Goal: Information Seeking & Learning: Learn about a topic

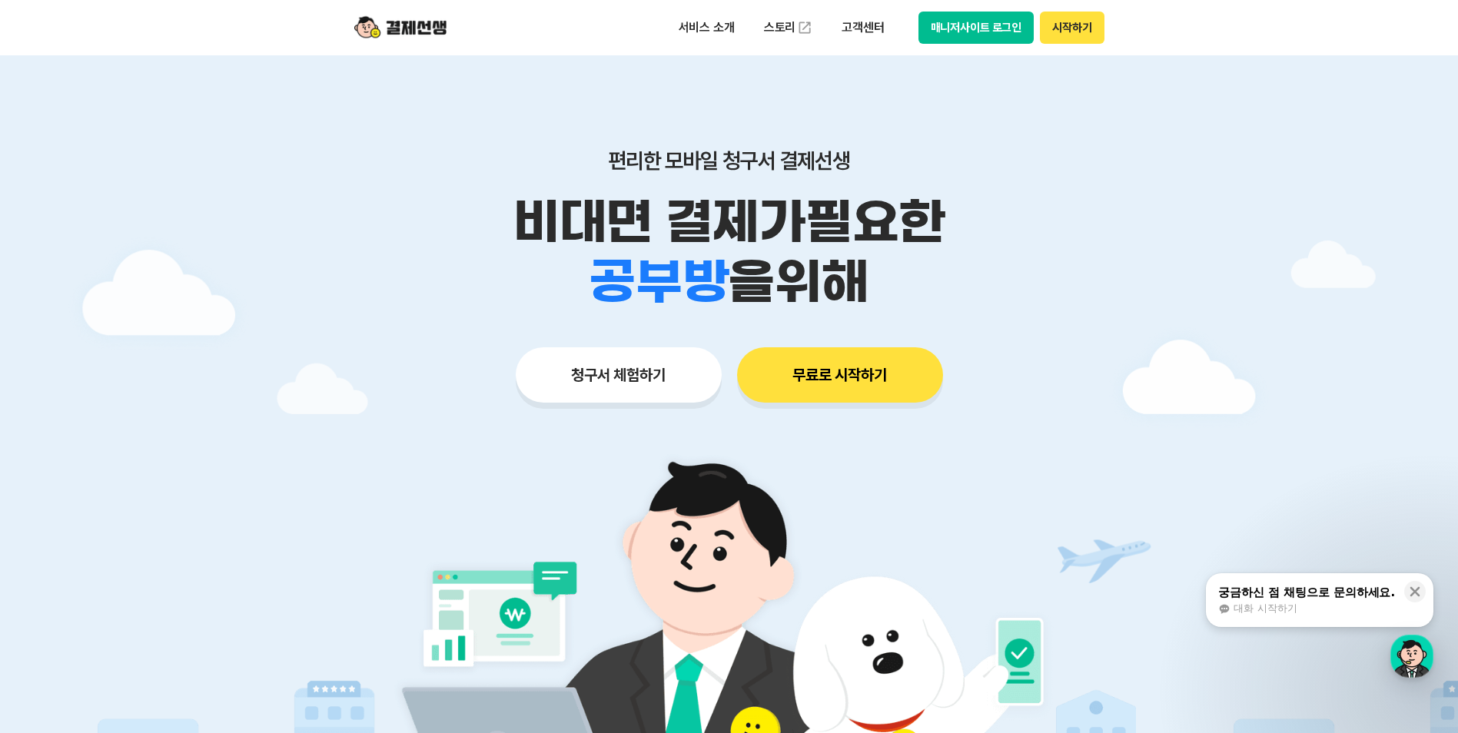
click at [857, 371] on button "무료로 시작하기" at bounding box center [840, 374] width 206 height 55
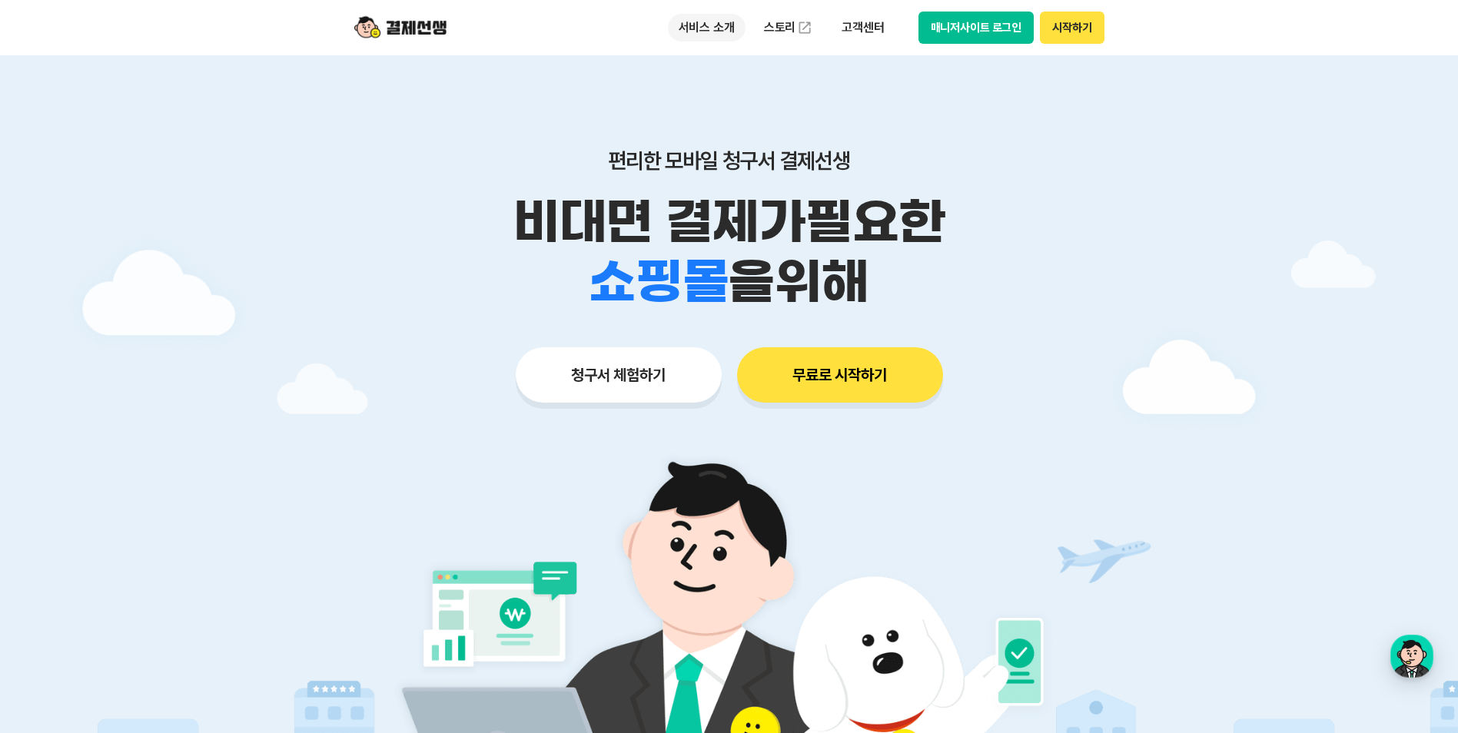
click at [716, 23] on p "서비스 소개" at bounding box center [707, 28] width 78 height 28
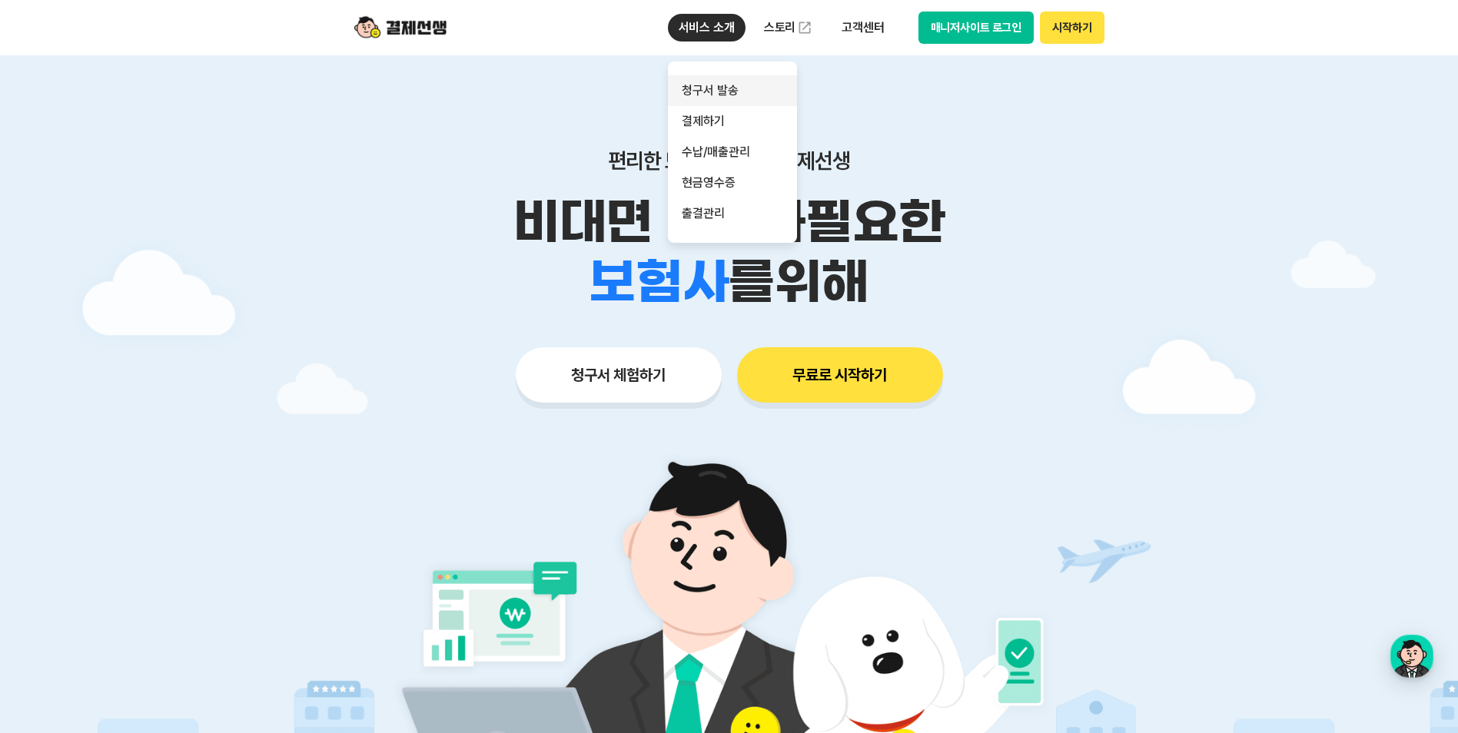
click at [725, 97] on link "청구서 발송" at bounding box center [732, 90] width 129 height 31
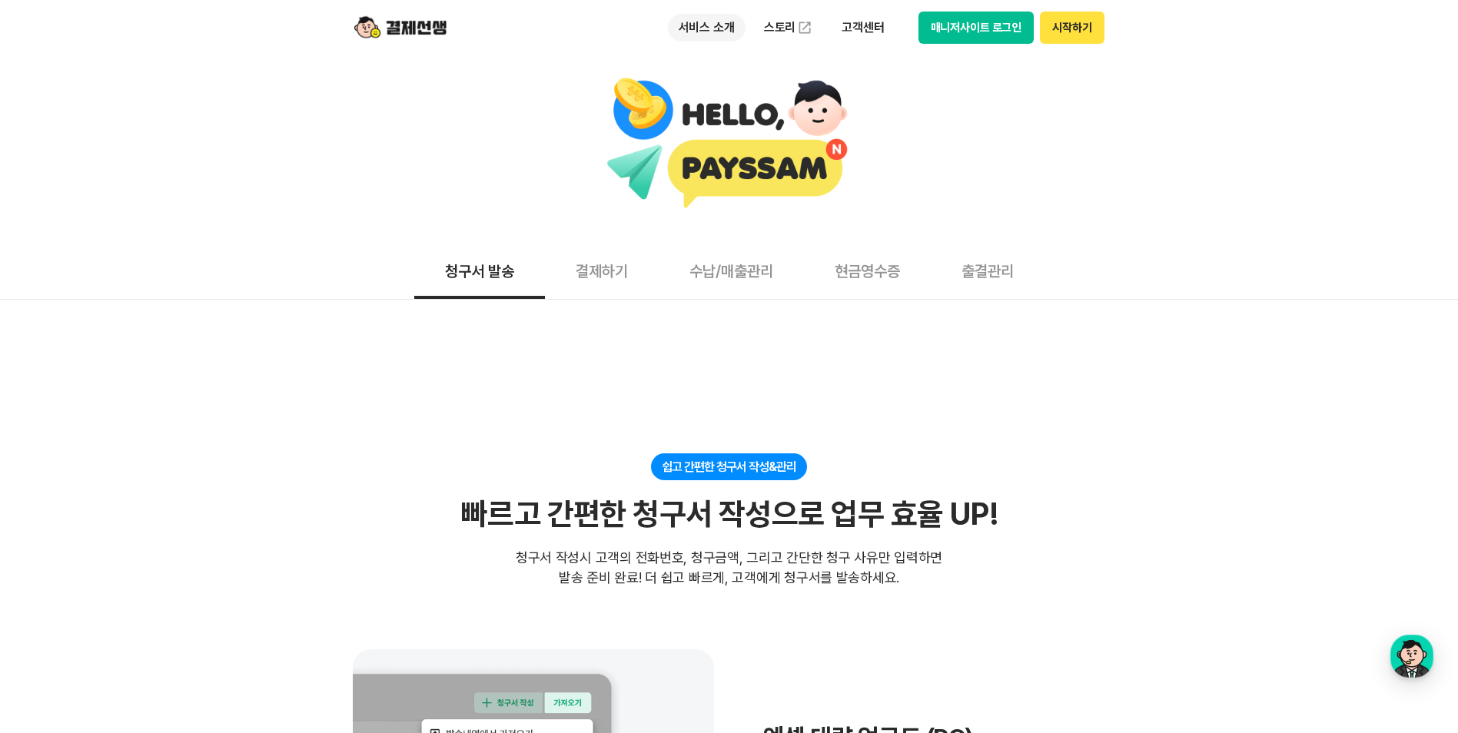
click at [689, 22] on p "서비스 소개" at bounding box center [707, 28] width 78 height 28
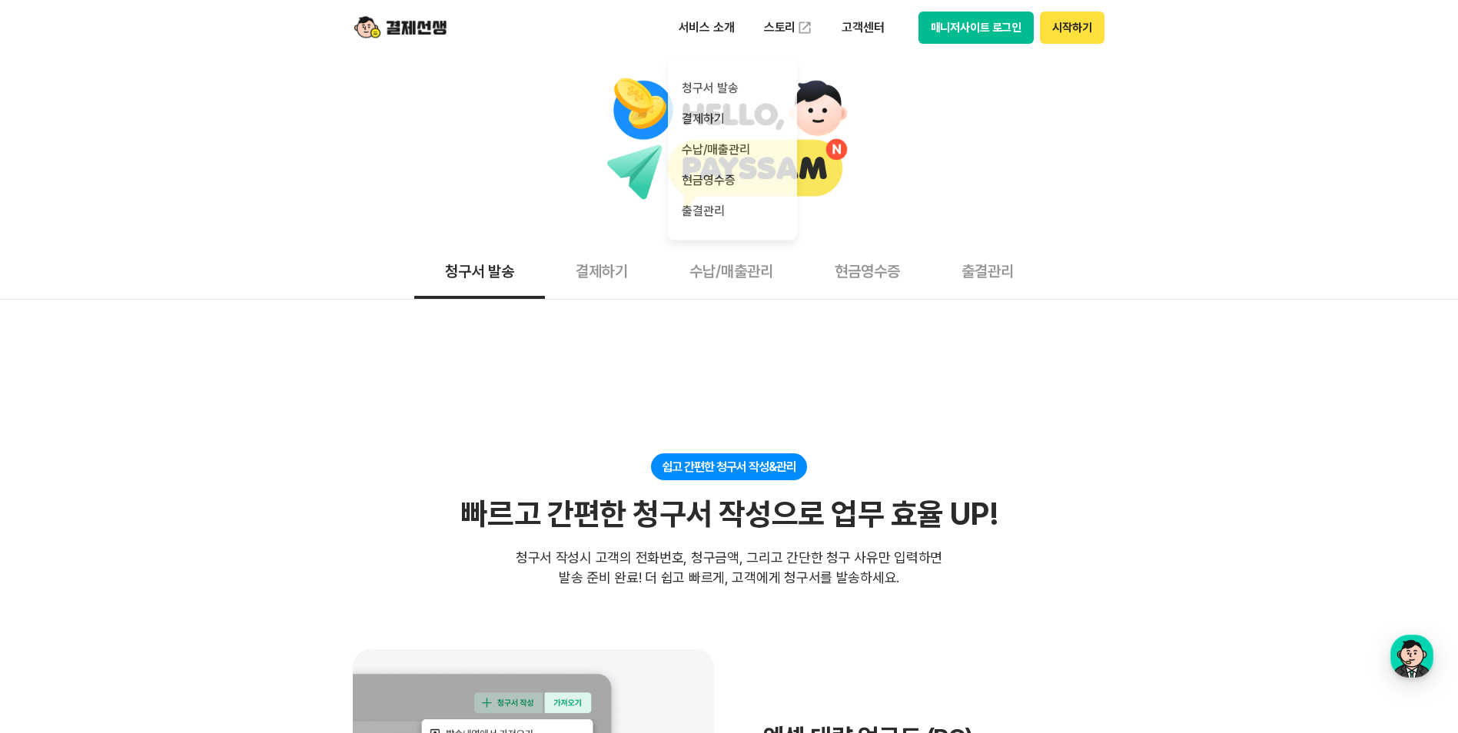
click at [938, 127] on div at bounding box center [729, 144] width 1442 height 134
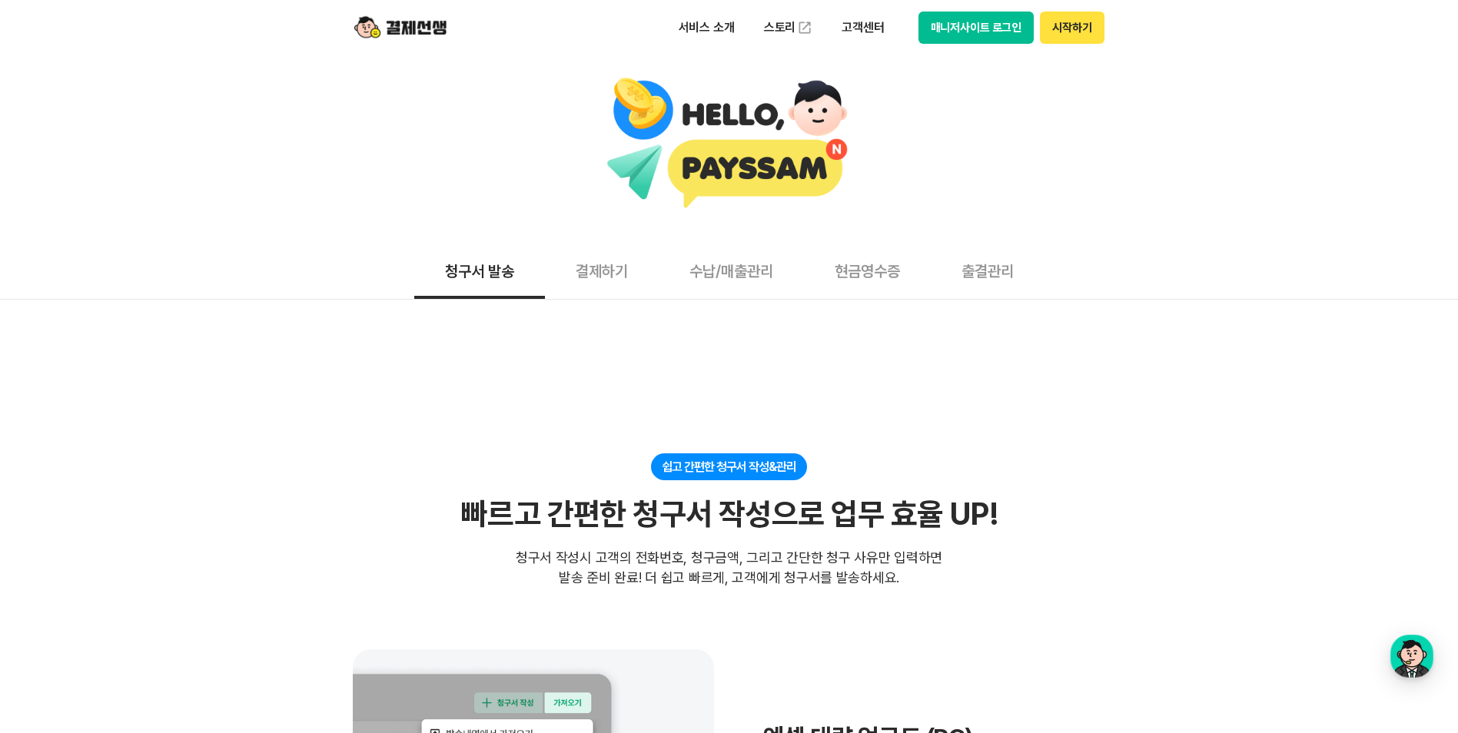
click at [397, 27] on img at bounding box center [400, 27] width 92 height 29
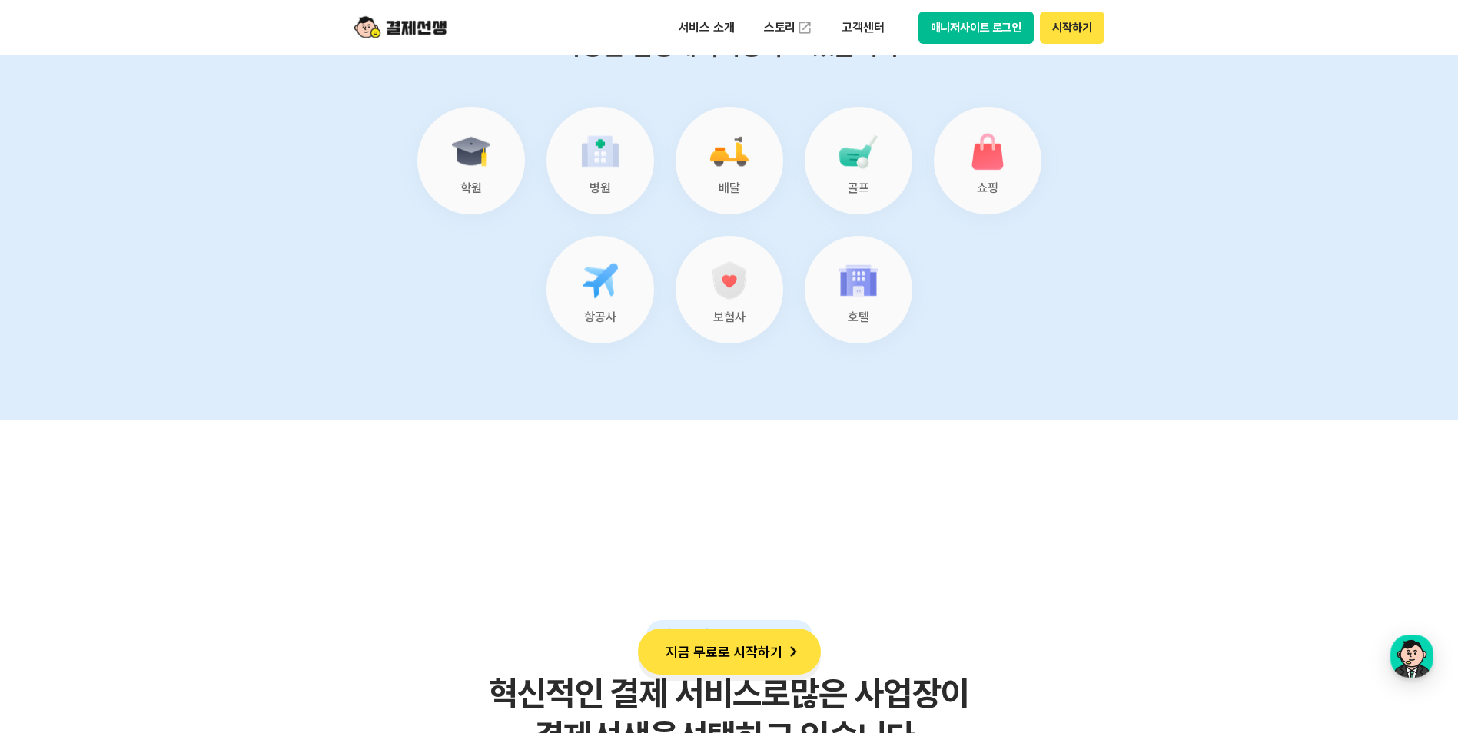
scroll to position [6148, 0]
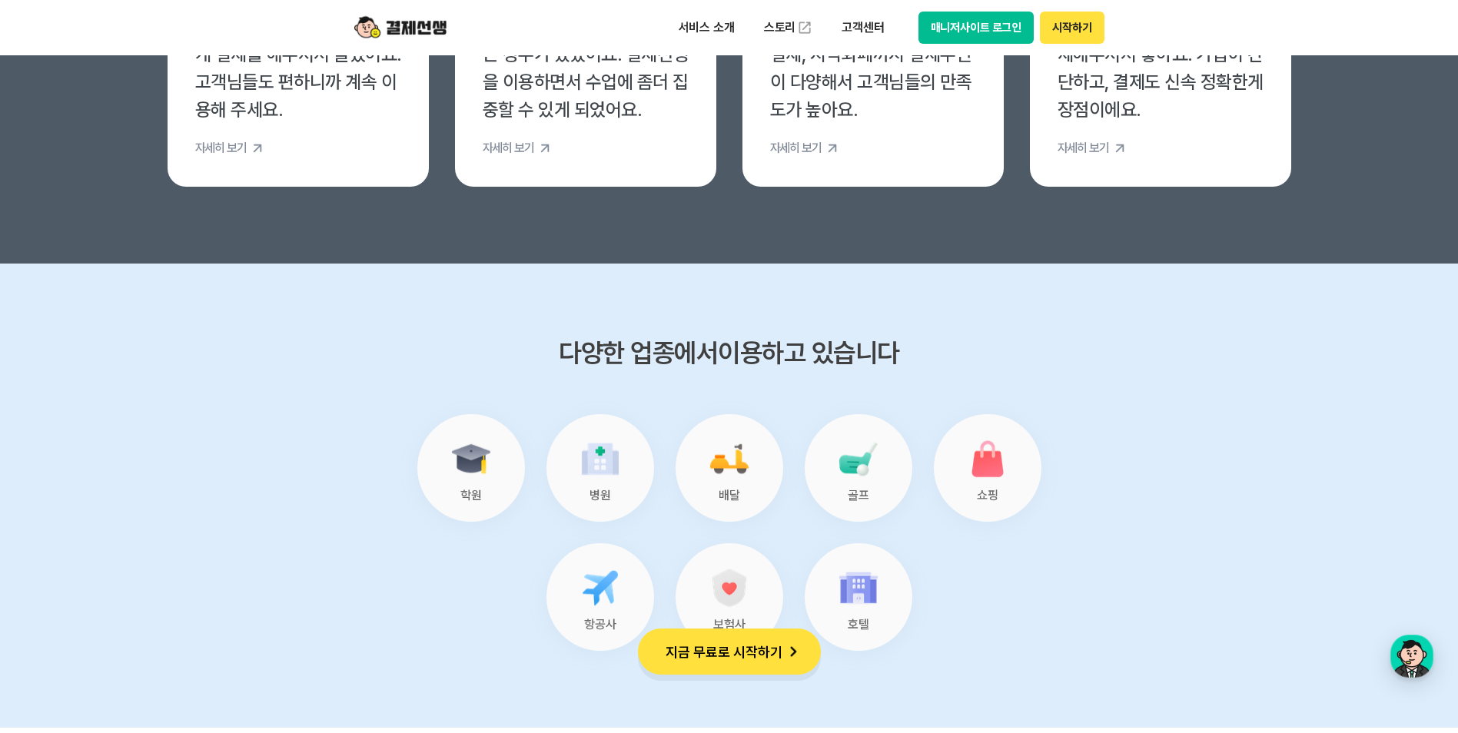
click at [482, 473] on img at bounding box center [470, 458] width 49 height 49
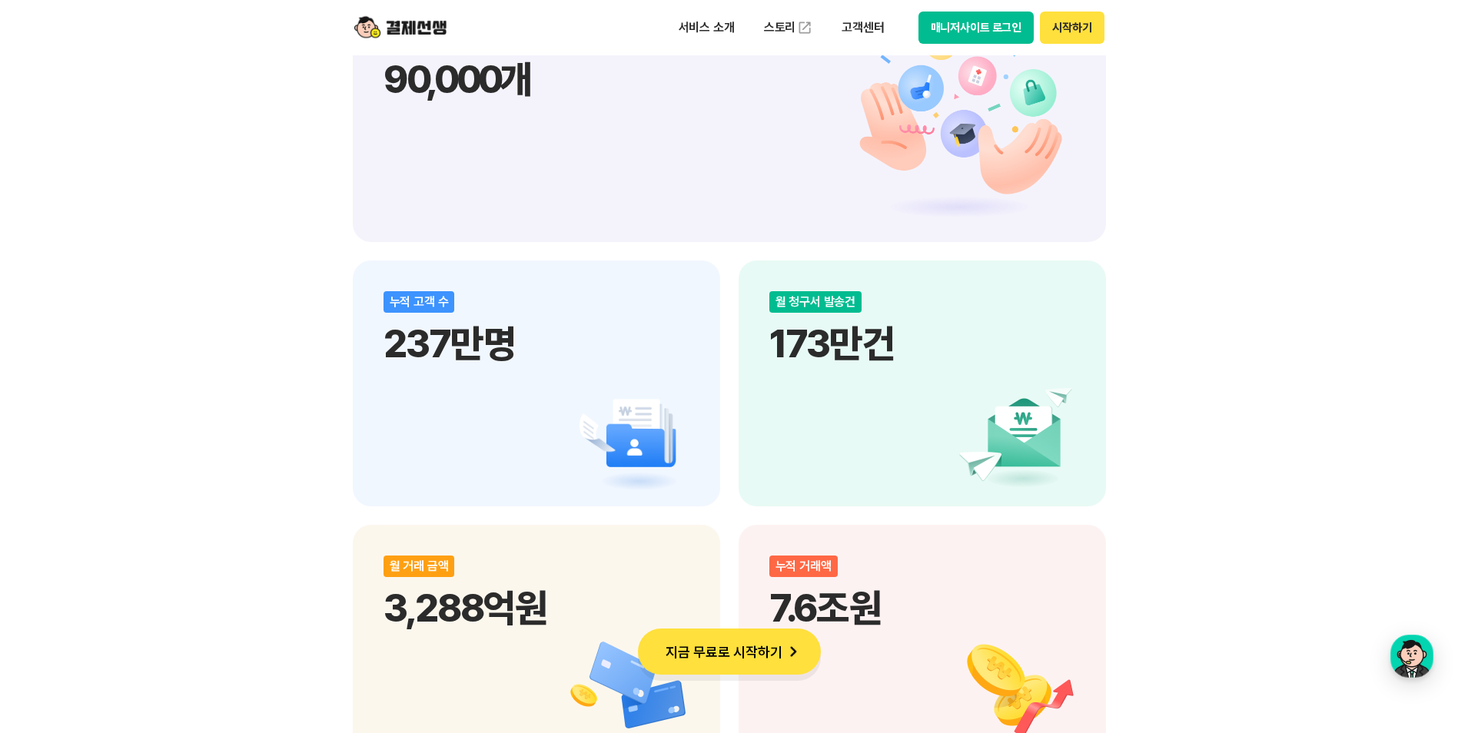
scroll to position [1537, 0]
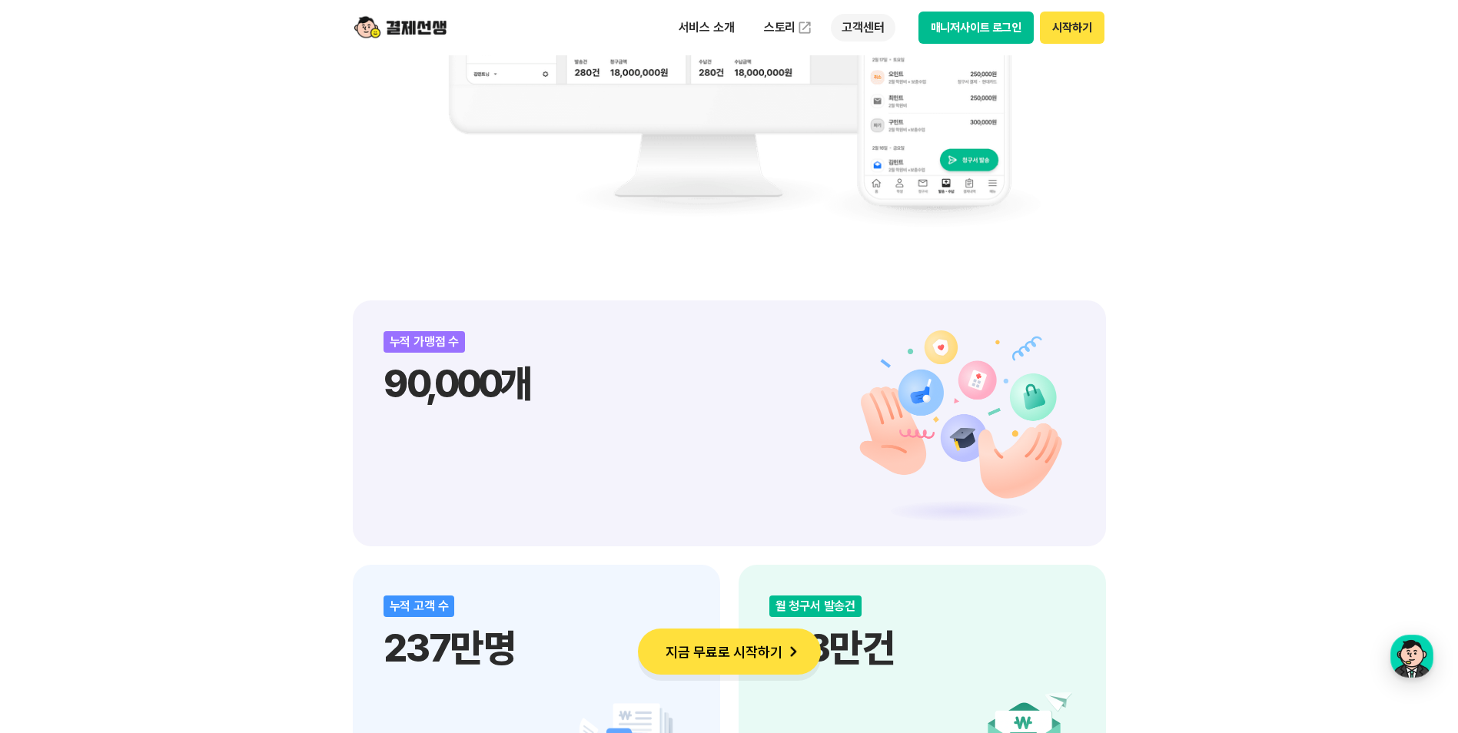
click at [852, 35] on p "고객센터" at bounding box center [863, 28] width 64 height 28
click at [863, 91] on link "자주 묻는 질문" at bounding box center [895, 90] width 129 height 31
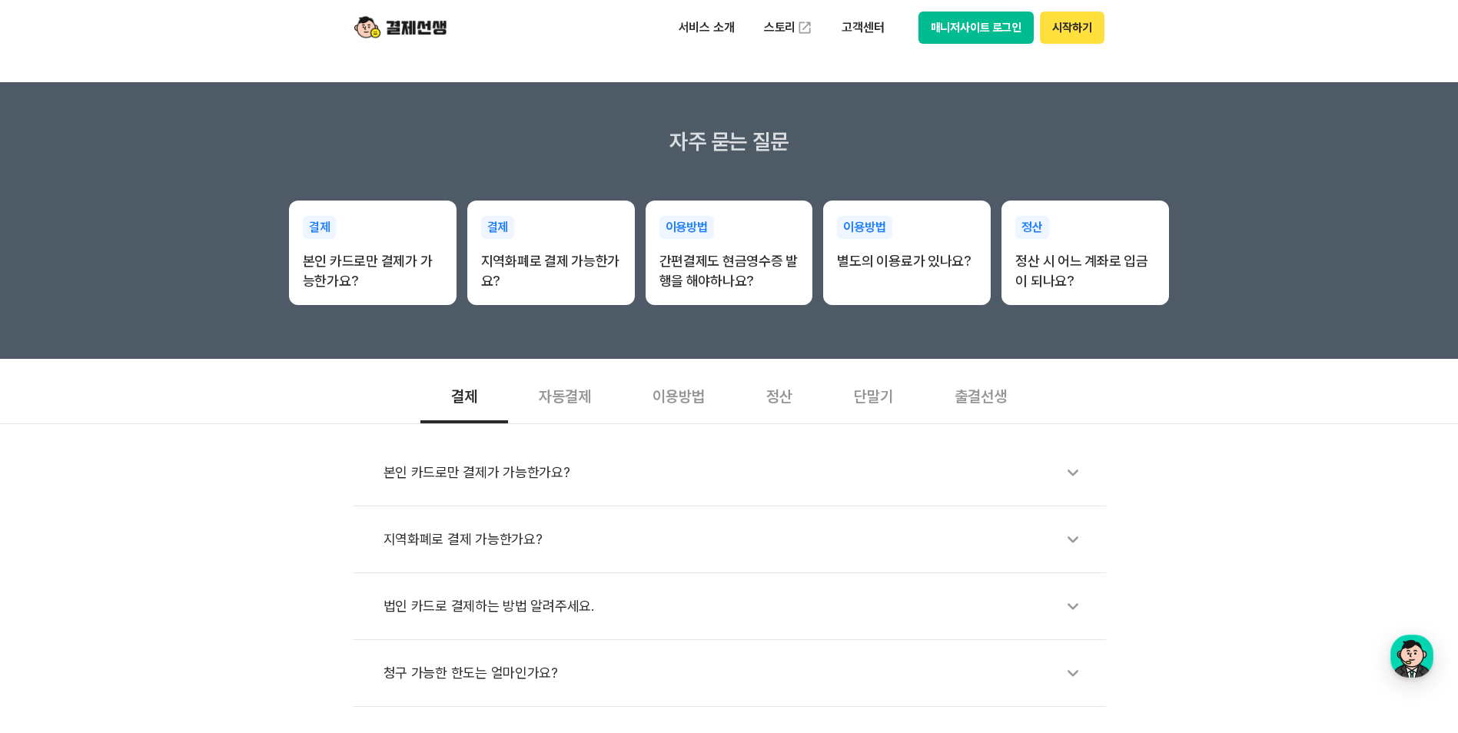
scroll to position [231, 0]
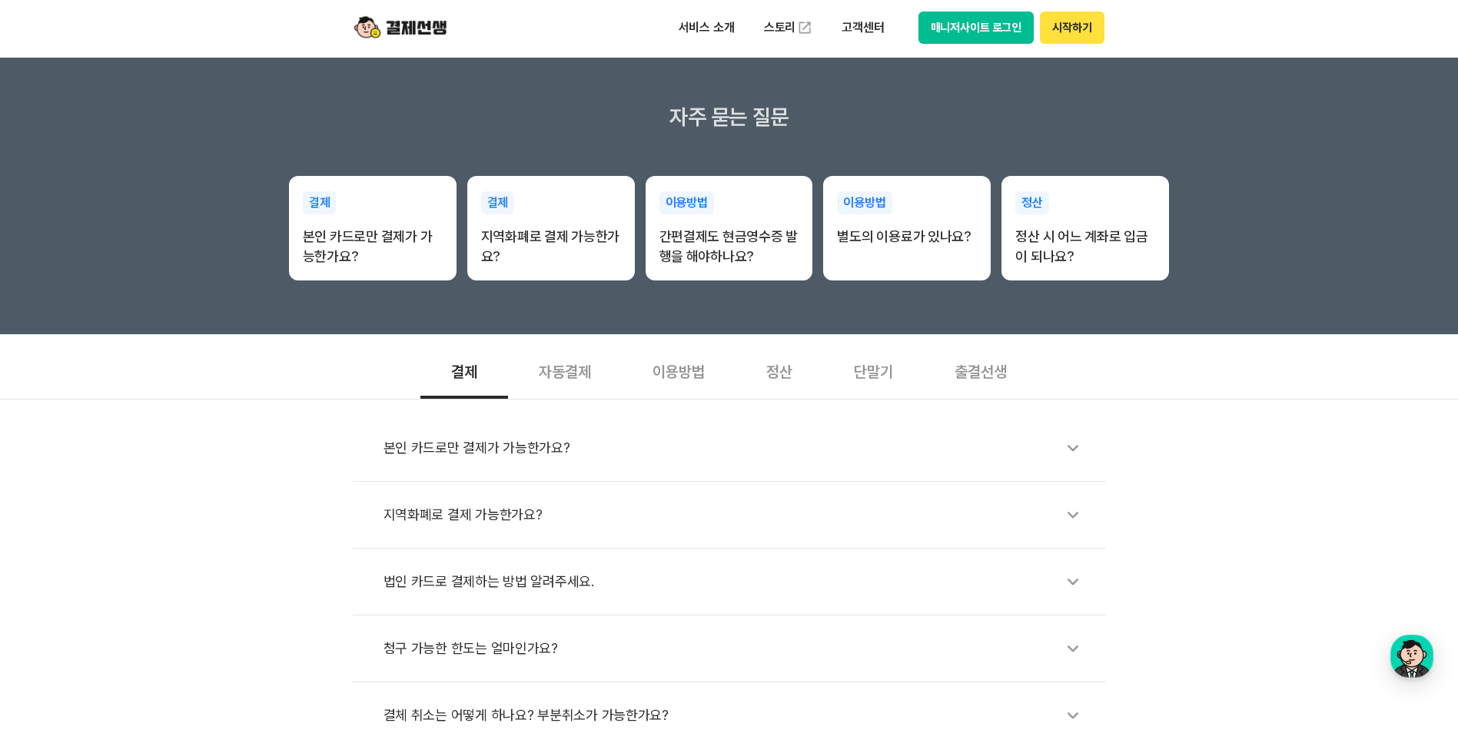
click at [561, 380] on div "자동결제" at bounding box center [565, 370] width 114 height 57
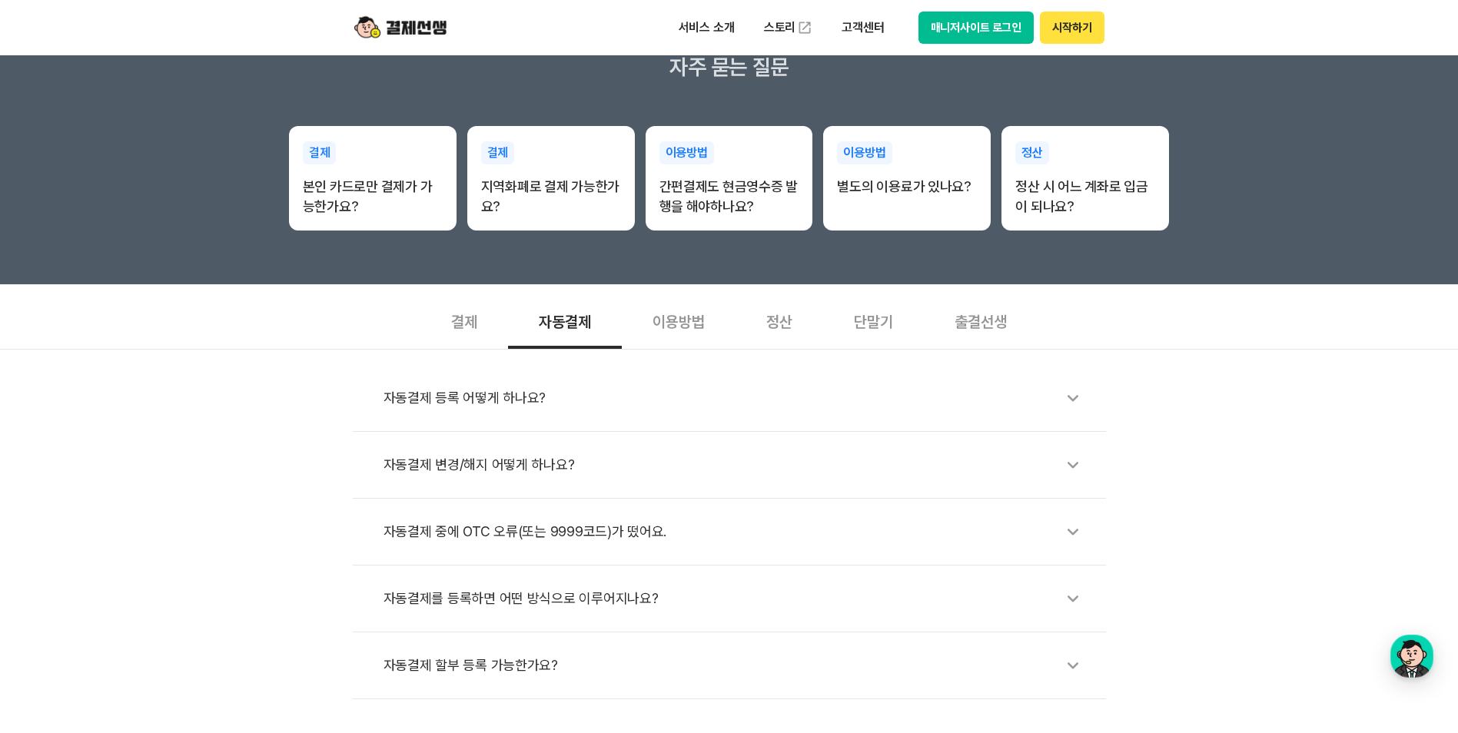
scroll to position [307, 0]
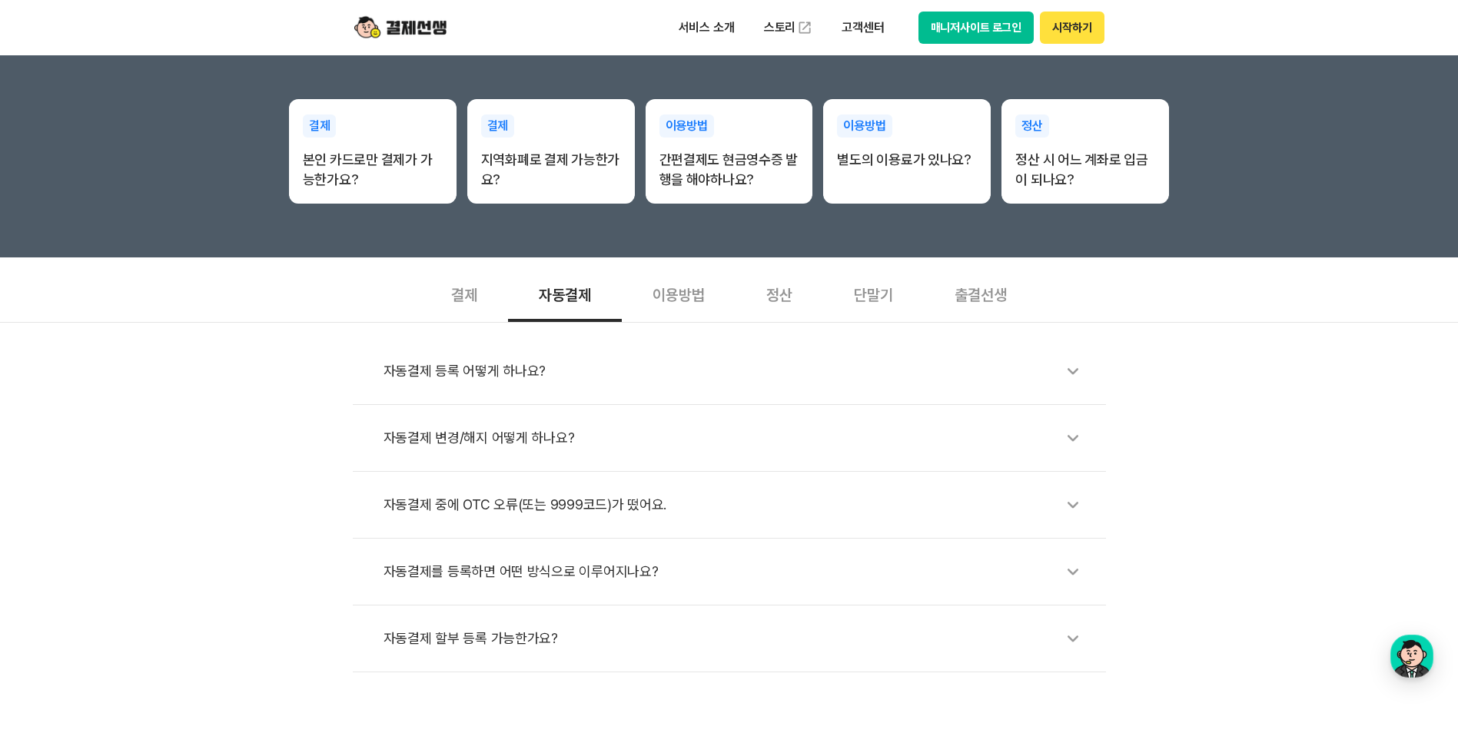
click at [470, 431] on div "자동결제 변경/해지 어떻게 하나요?" at bounding box center [736, 437] width 707 height 35
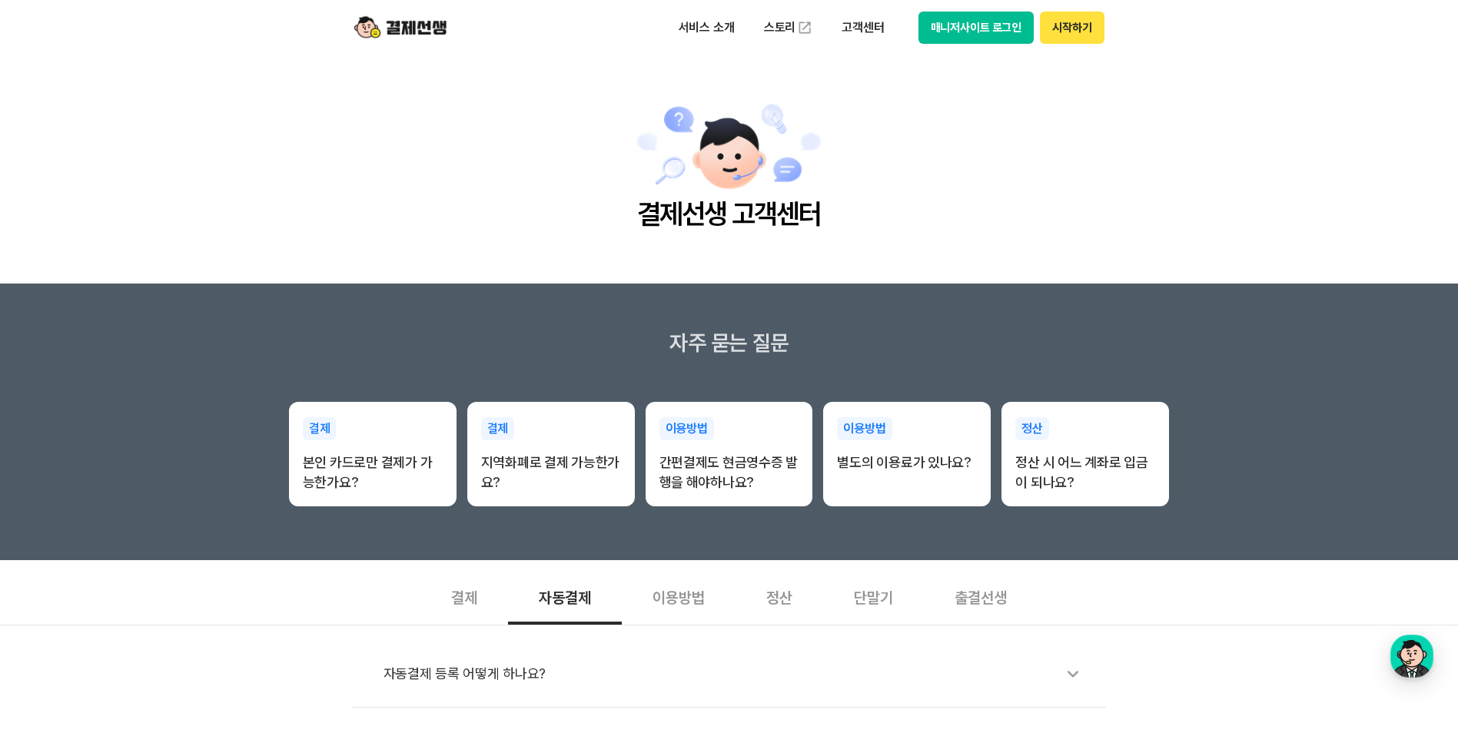
scroll to position [0, 0]
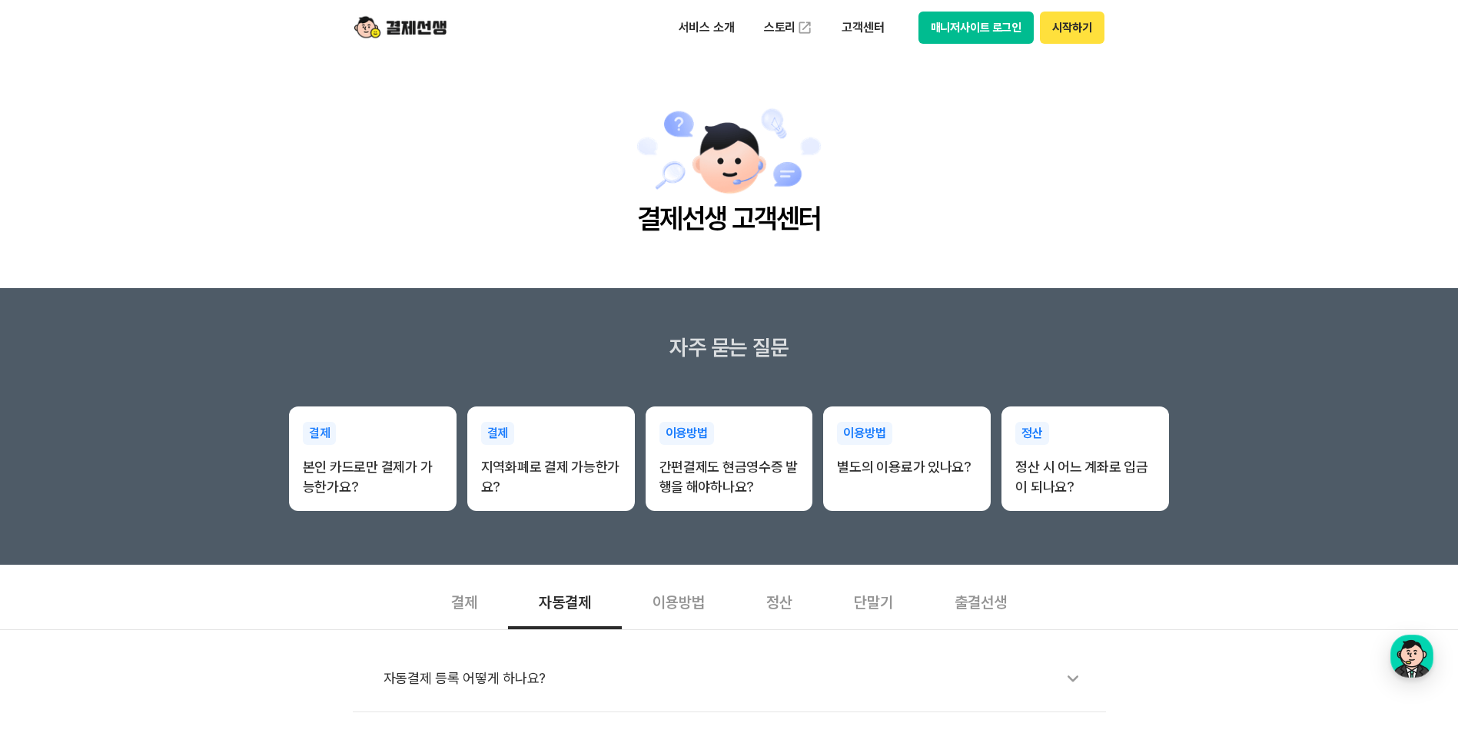
click at [1080, 35] on button "시작하기" at bounding box center [1072, 28] width 64 height 32
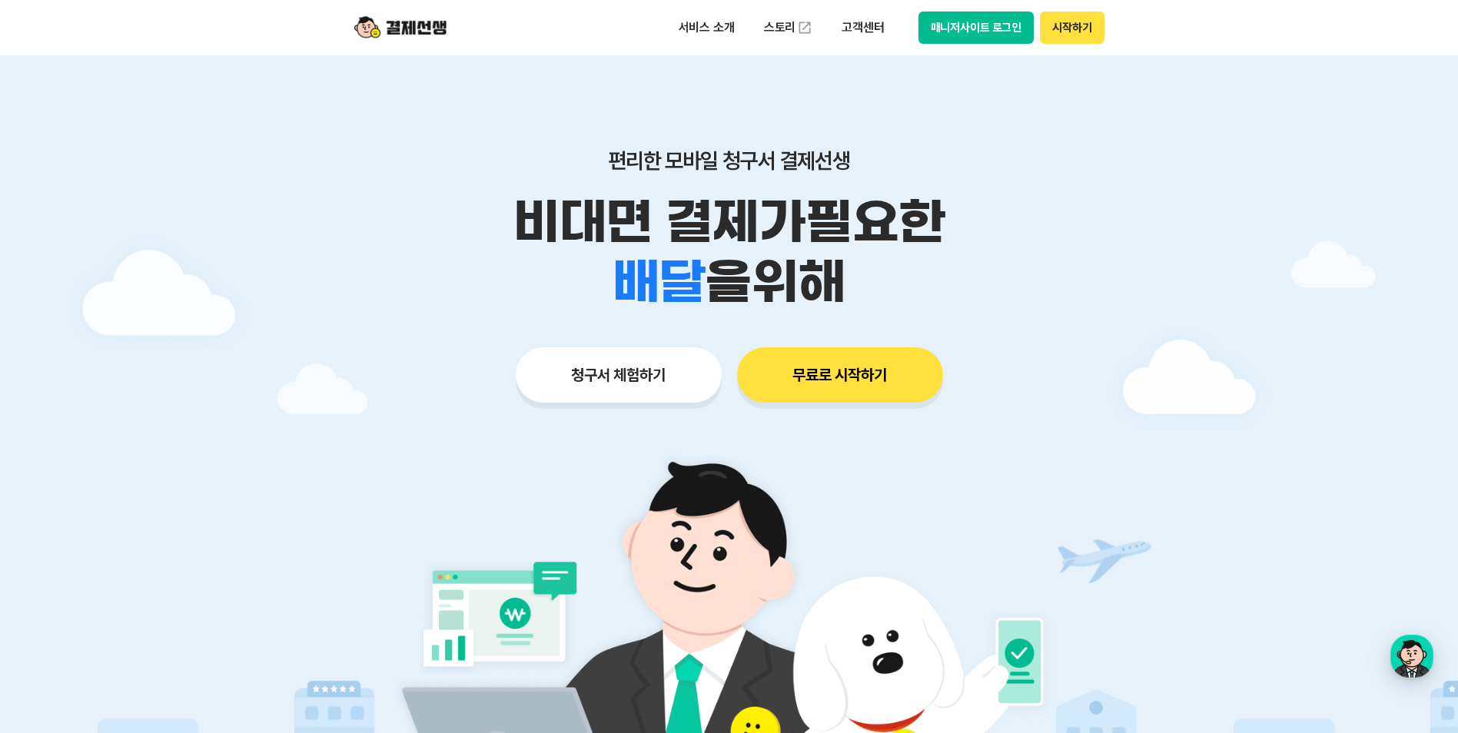
click at [830, 358] on button "무료로 시작하기" at bounding box center [840, 374] width 206 height 55
click at [627, 375] on button "청구서 체험하기" at bounding box center [619, 374] width 206 height 55
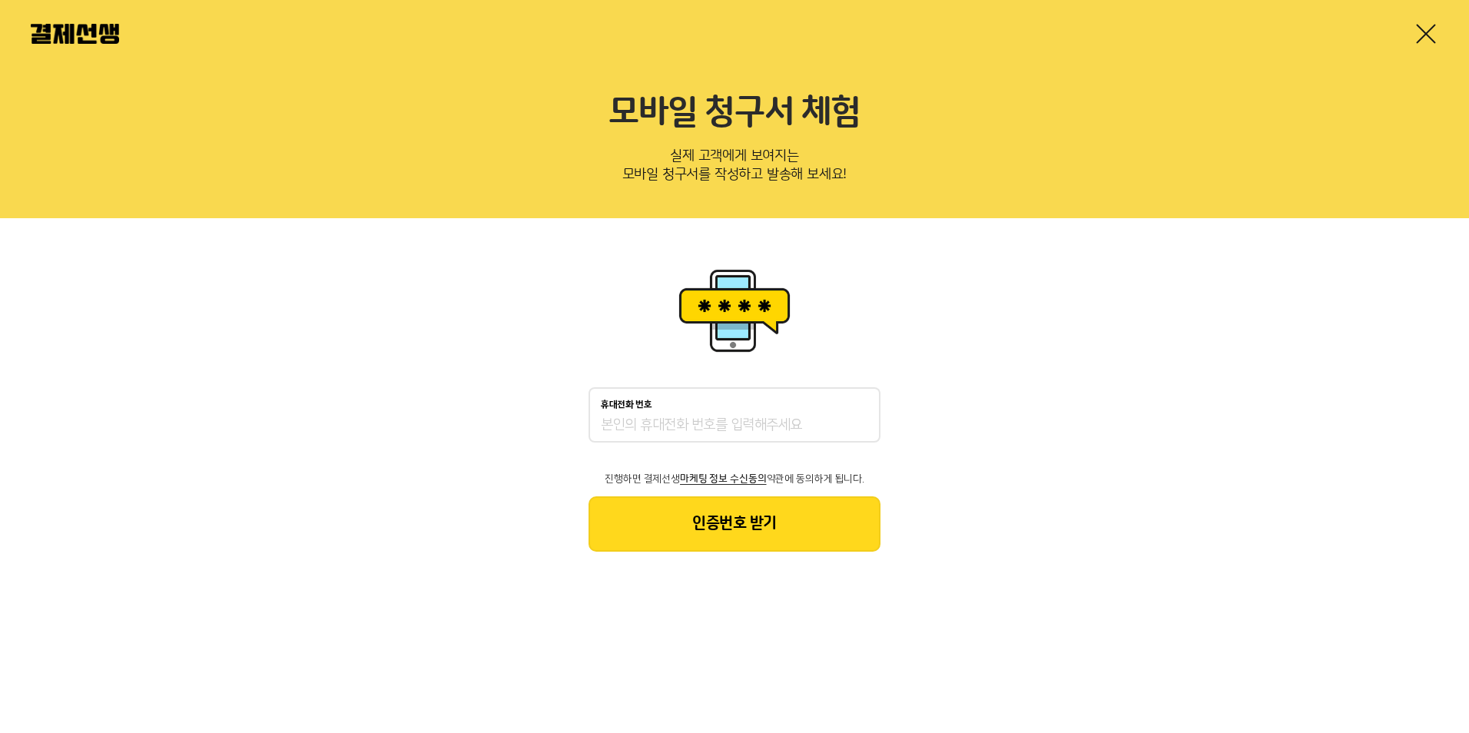
click at [91, 32] on img at bounding box center [75, 34] width 88 height 20
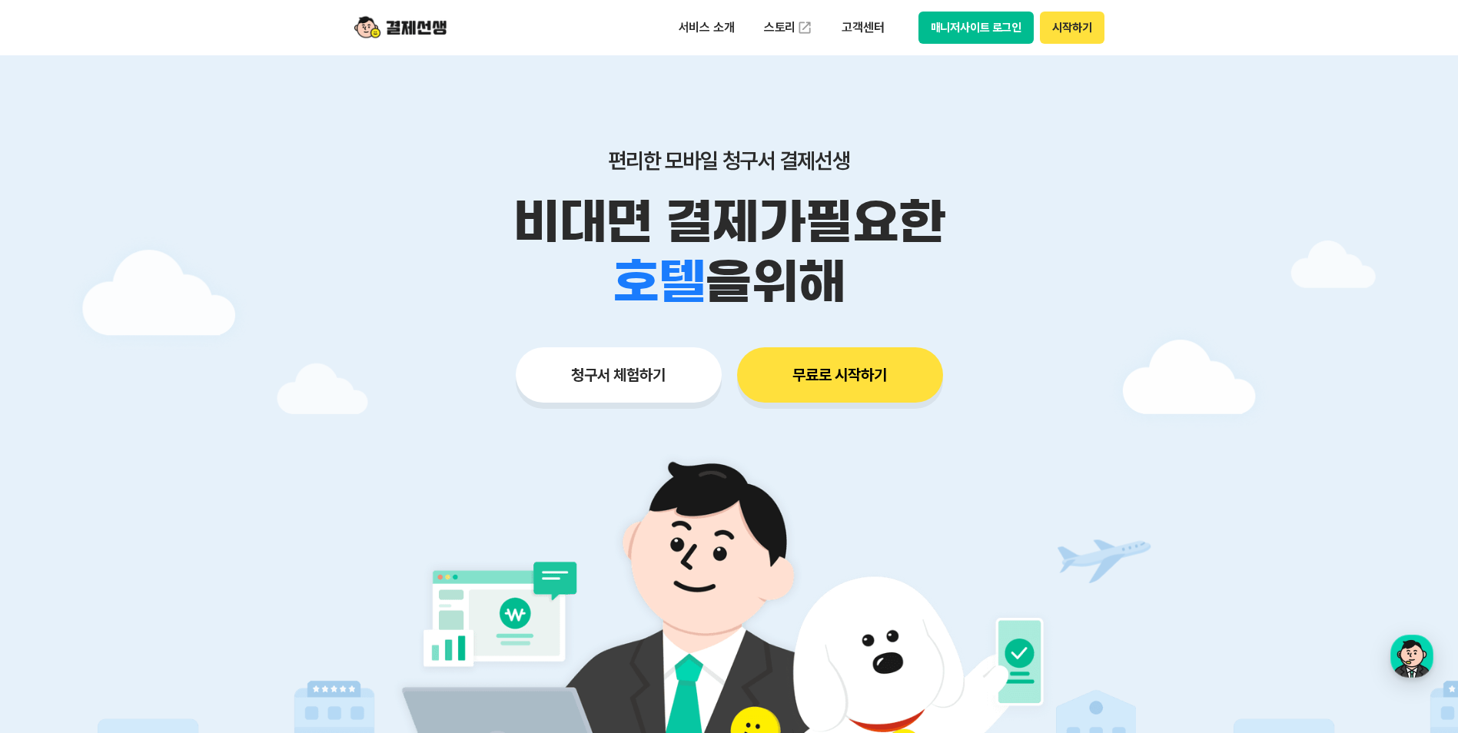
click at [1080, 29] on button "시작하기" at bounding box center [1072, 28] width 64 height 32
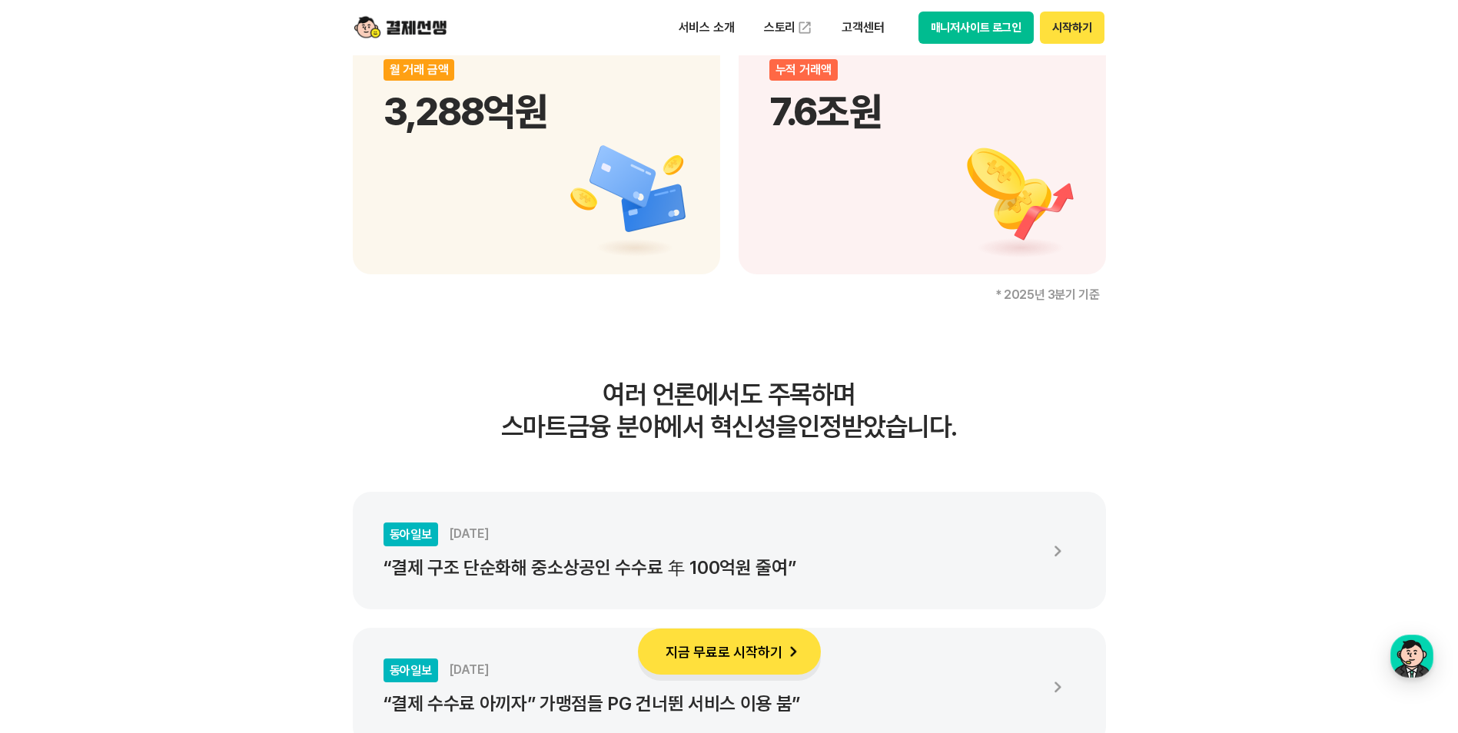
scroll to position [2152, 0]
